Goal: Task Accomplishment & Management: Complete application form

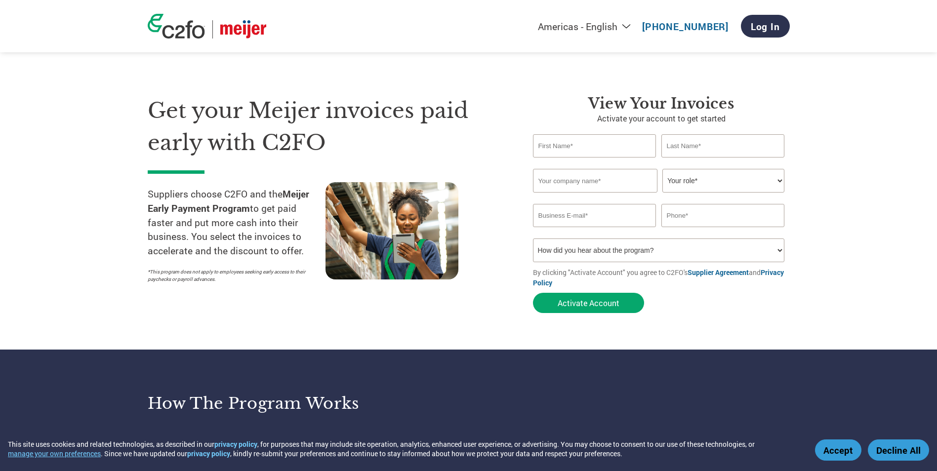
click at [566, 150] on input "text" at bounding box center [594, 145] width 123 height 23
type input "[PERSON_NAME]"
type input "[EMAIL_ADDRESS][PERSON_NAME][DOMAIN_NAME]"
type input "9545251133"
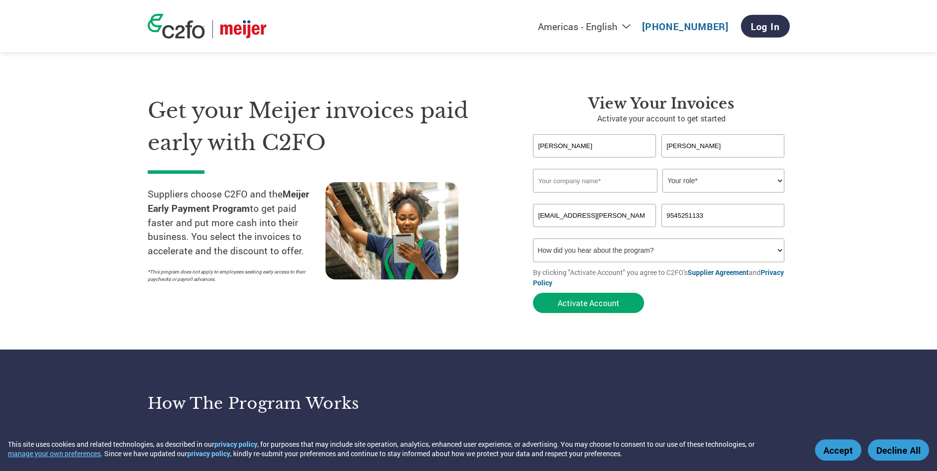
click at [598, 184] on input "text" at bounding box center [595, 181] width 124 height 24
type input "Synergylabs"
click at [781, 182] on select "Your role* CFO Controller Credit Manager Finance Director Treasurer CEO Preside…" at bounding box center [723, 181] width 122 height 24
select select "ACCOUNTING"
click at [662, 169] on select "Your role* CFO Controller Credit Manager Finance Director Treasurer CEO Preside…" at bounding box center [723, 181] width 122 height 24
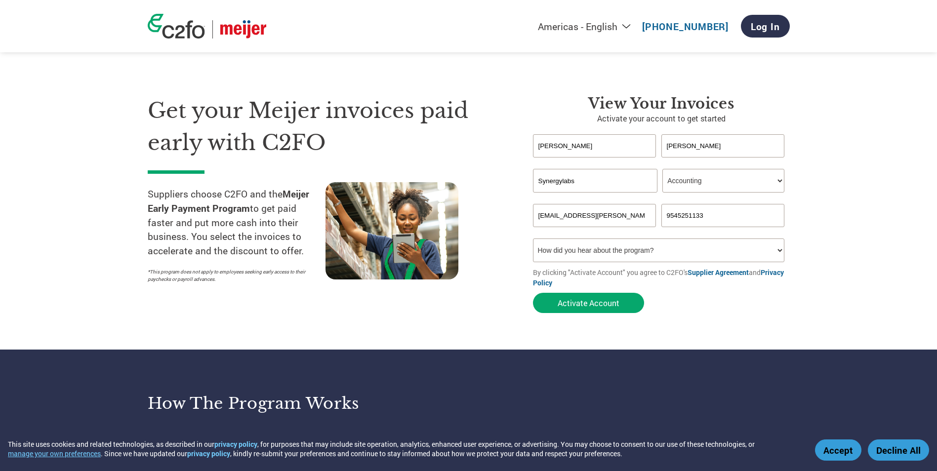
click at [778, 249] on select "How did you hear about the program? Received a letter Email Social Media Online…" at bounding box center [659, 251] width 252 height 24
select select "Email"
click at [533, 239] on select "How did you hear about the program? Received a letter Email Social Media Online…" at bounding box center [659, 251] width 252 height 24
click at [706, 214] on input "9545251133" at bounding box center [722, 215] width 123 height 23
drag, startPoint x: 705, startPoint y: 214, endPoint x: 665, endPoint y: 215, distance: 39.5
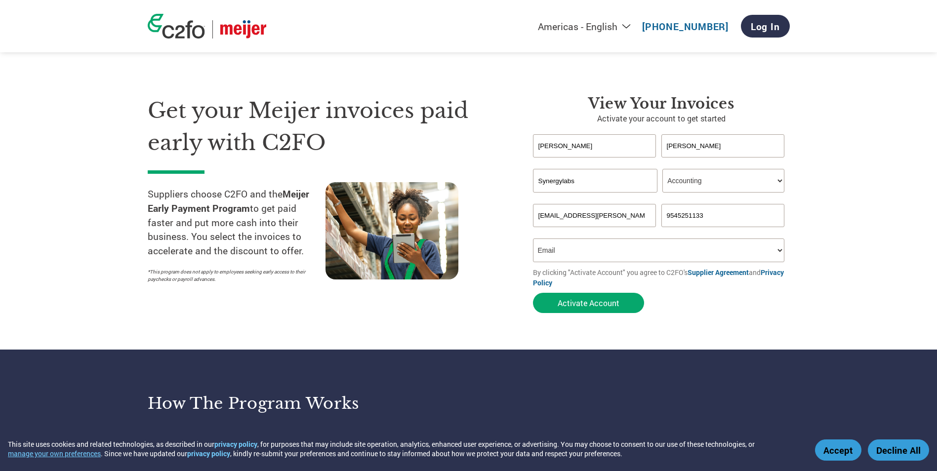
click at [665, 215] on input "9545251133" at bounding box center [722, 215] width 123 height 23
click at [704, 209] on input "9545251133" at bounding box center [722, 215] width 123 height 23
click at [709, 215] on input "9545251133" at bounding box center [722, 215] width 123 height 23
drag, startPoint x: 734, startPoint y: 215, endPoint x: 646, endPoint y: 220, distance: 88.0
click at [646, 220] on div "[EMAIL_ADDRESS][PERSON_NAME][DOMAIN_NAME] 9545251133" at bounding box center [661, 215] width 257 height 23
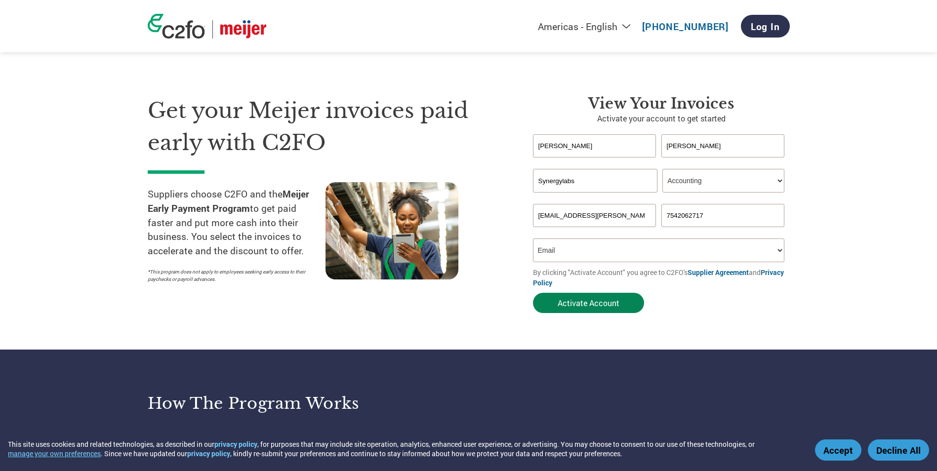
type input "7542062717"
click at [577, 305] on button "Activate Account" at bounding box center [588, 303] width 111 height 20
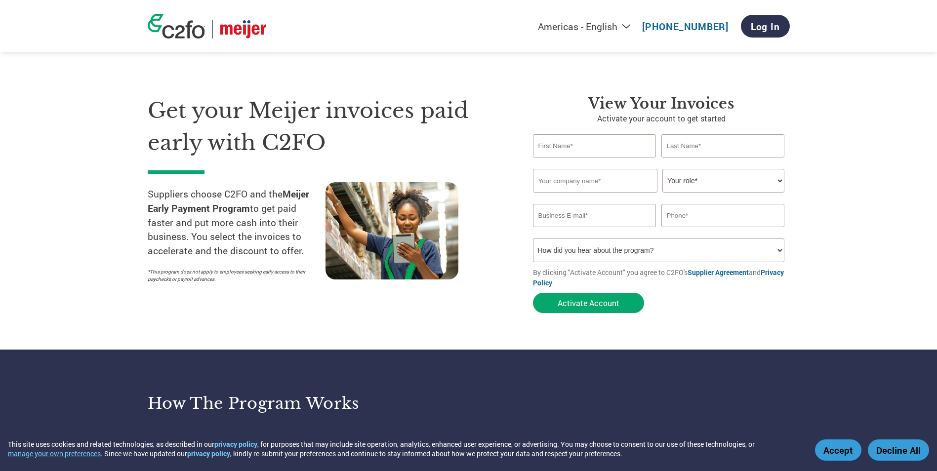
click at [578, 149] on input "text" at bounding box center [594, 145] width 123 height 23
type input "[PERSON_NAME]"
type input "[EMAIL_ADDRESS][PERSON_NAME][DOMAIN_NAME]"
type input "9545251133"
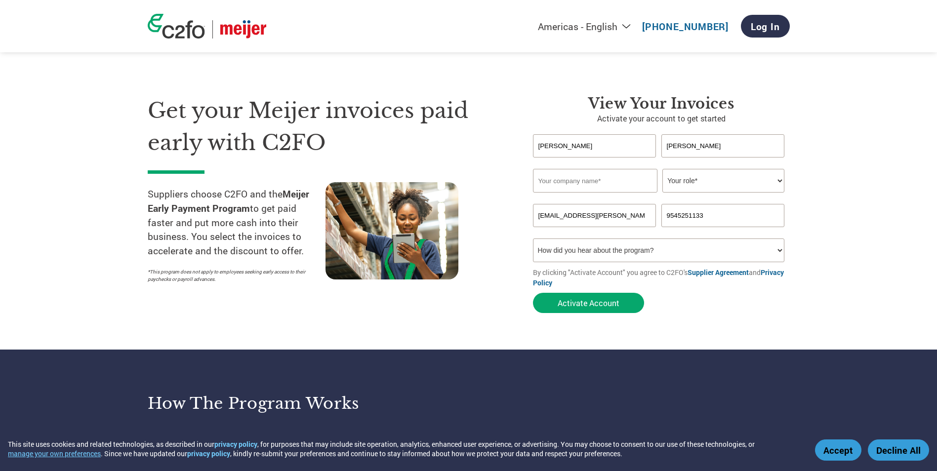
click at [572, 180] on input "text" at bounding box center [595, 181] width 124 height 24
type input "Synergylabs"
click at [779, 179] on select "Your role* CFO Controller Credit Manager Finance Director Treasurer CEO Preside…" at bounding box center [723, 181] width 122 height 24
select select "ACCOUNTING"
click at [662, 169] on select "Your role* CFO Controller Credit Manager Finance Director Treasurer CEO Preside…" at bounding box center [723, 181] width 122 height 24
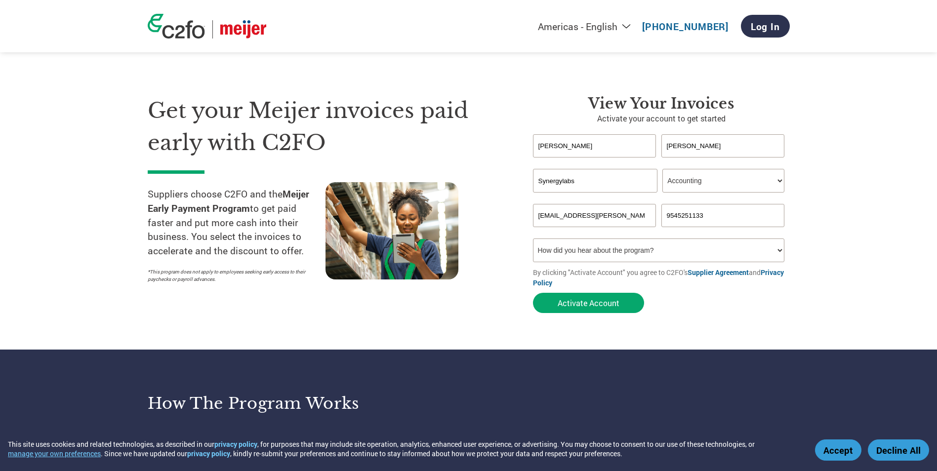
click at [778, 250] on select "How did you hear about the program? Received a letter Email Social Media Online…" at bounding box center [659, 251] width 252 height 24
select select "Email"
click at [533, 239] on select "How did you hear about the program? Received a letter Email Social Media Online…" at bounding box center [659, 251] width 252 height 24
click at [700, 145] on input "[PERSON_NAME]" at bounding box center [722, 145] width 123 height 23
type input "[PERSON_NAME]"
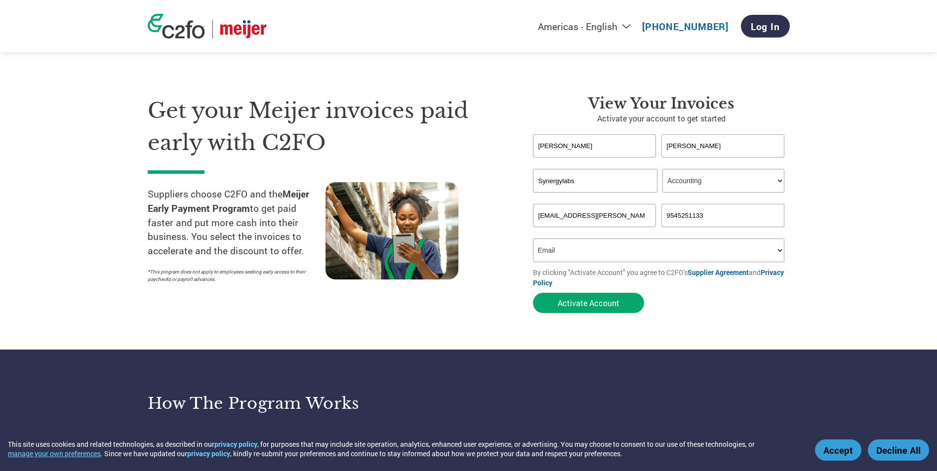
click at [779, 251] on select "How did you hear about the program? Received a letter Email Social Media Online…" at bounding box center [659, 251] width 252 height 24
click at [832, 250] on section "Get your Meijer invoices paid early with C2FO Suppliers choose C2FO and the Mei…" at bounding box center [468, 195] width 937 height 310
click at [599, 302] on button "Activate Account" at bounding box center [588, 303] width 111 height 20
